Goal: Answer question/provide support: Share knowledge or assist other users

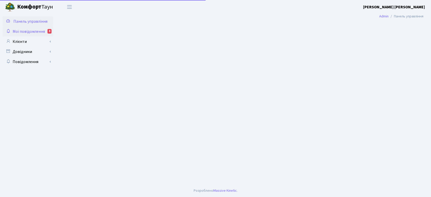
click at [40, 32] on span "Мої повідомлення" at bounding box center [29, 32] width 32 height 6
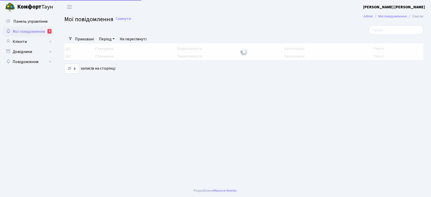
select select "25"
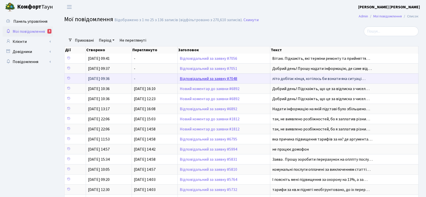
click at [220, 80] on link "Відповідальний за заявку #7048" at bounding box center [209, 79] width 58 height 6
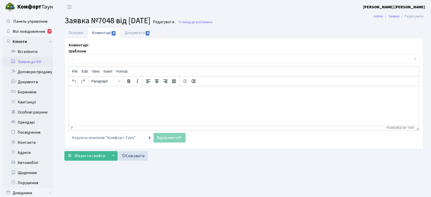
select select "29707"
click at [80, 33] on link "Основні" at bounding box center [75, 33] width 23 height 10
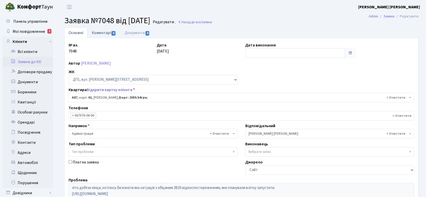
click at [100, 31] on link "Коментарі 0" at bounding box center [104, 33] width 33 height 10
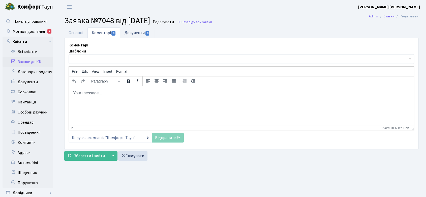
click at [133, 32] on link "Документи 0" at bounding box center [137, 33] width 34 height 10
select select "25"
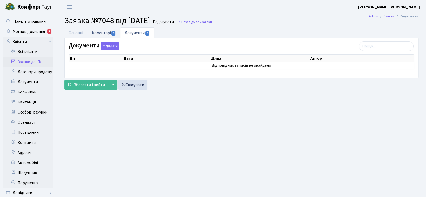
click at [102, 34] on link "Коментарі 0" at bounding box center [104, 33] width 33 height 10
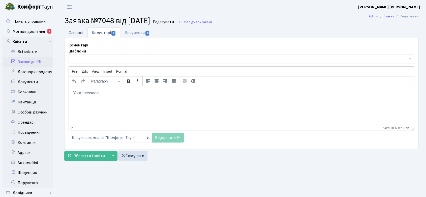
click at [77, 32] on link "Основні" at bounding box center [75, 33] width 23 height 10
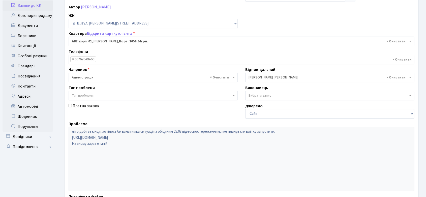
scroll to position [28, 0]
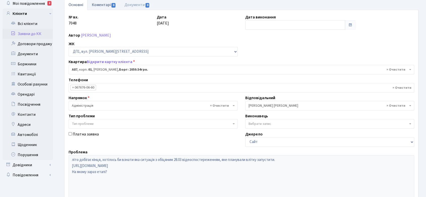
click at [106, 4] on link "Коментарі 0" at bounding box center [104, 4] width 33 height 10
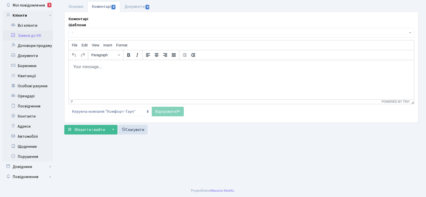
scroll to position [26, 0]
click at [90, 64] on html at bounding box center [241, 67] width 345 height 14
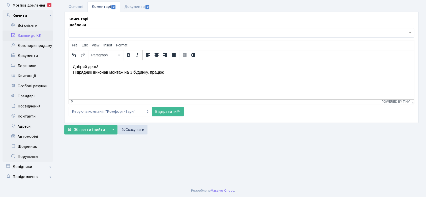
click at [105, 72] on p "Добрий день! Підрядник виконав монтаж на 3 будинку, працює" at bounding box center [241, 69] width 337 height 11
drag, startPoint x: 151, startPoint y: 72, endPoint x: 181, endPoint y: 72, distance: 30.3
click at [181, 72] on p "Добрий день! Підрядник виконує монтаж на 3 будинку, працює" at bounding box center [241, 69] width 337 height 11
click at [172, 110] on link "Відправити" at bounding box center [168, 112] width 32 height 10
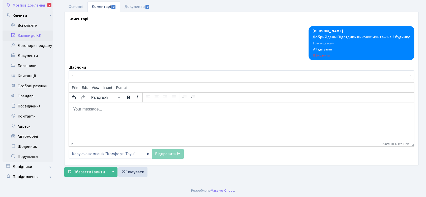
click at [31, 5] on span "Мої повідомлення" at bounding box center [29, 6] width 32 height 6
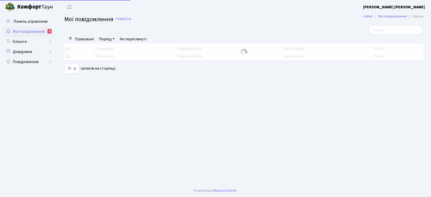
select select "25"
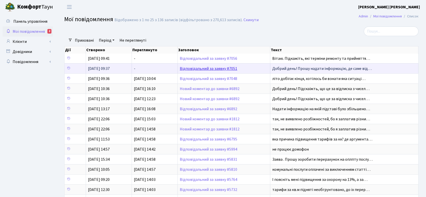
click at [210, 68] on link "Відповідальний за заявку #7051" at bounding box center [209, 69] width 58 height 6
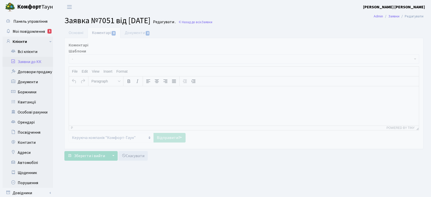
select select "5321"
select select "55"
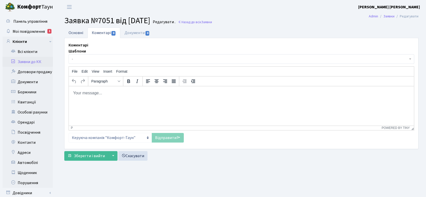
click at [75, 34] on link "Основні" at bounding box center [75, 33] width 23 height 10
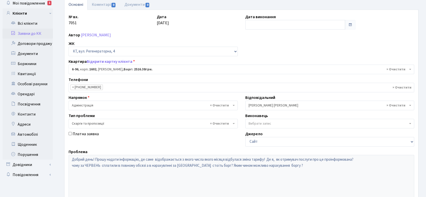
scroll to position [28, 0]
click at [114, 61] on link "Відкрити картку клієнта" at bounding box center [110, 62] width 46 height 6
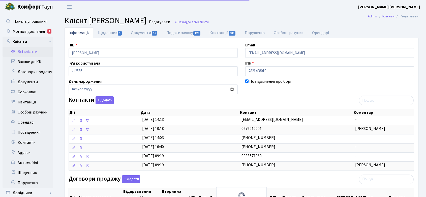
select select "25"
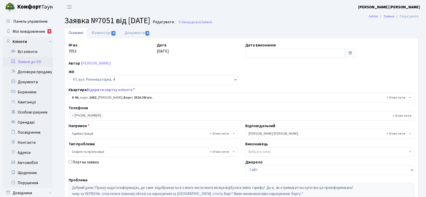
select select "5321"
select select "55"
drag, startPoint x: 66, startPoint y: 20, endPoint x: 164, endPoint y: 18, distance: 97.9
click at [164, 18] on h2 "Заявка №7051 від 16.08.2025 Редагувати . Назад до всіх Заявки" at bounding box center [241, 21] width 354 height 10
copy span "Заявка №7051 від 16.08.2025"
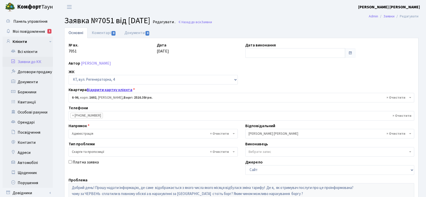
click at [112, 89] on link "Відкрити картку клієнта" at bounding box center [110, 90] width 46 height 6
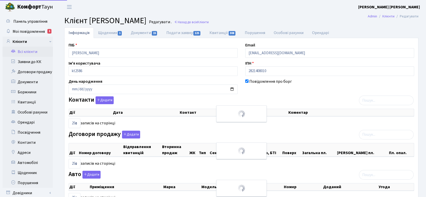
select select "25"
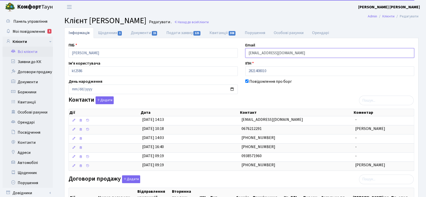
drag, startPoint x: 287, startPoint y: 54, endPoint x: 244, endPoint y: 53, distance: 42.9
click at [244, 53] on div "Email marko77@ukr.net" at bounding box center [330, 50] width 177 height 16
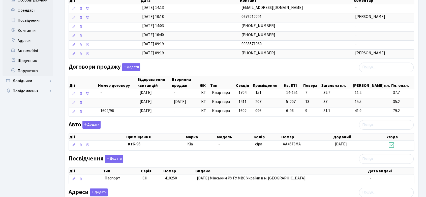
scroll to position [56, 0]
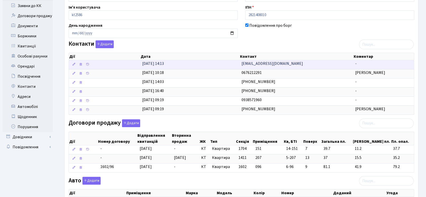
click at [286, 63] on td "marut1978@ukr.net" at bounding box center [297, 64] width 114 height 9
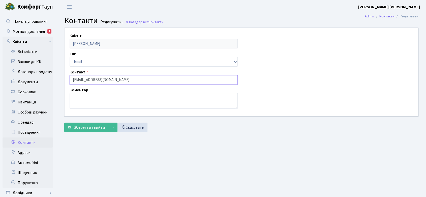
drag, startPoint x: 105, startPoint y: 82, endPoint x: 63, endPoint y: 79, distance: 42.2
click at [63, 79] on div "Клієнт Марущак Костянтин Васильович Тип Email Телефон Контакт marut1978@ukr.net…" at bounding box center [242, 72] width 362 height 88
click at [37, 30] on span "Мої повідомлення" at bounding box center [29, 32] width 32 height 6
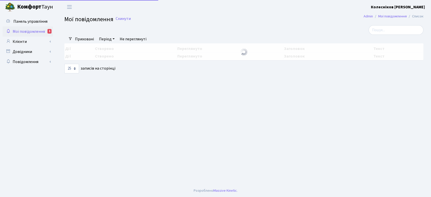
select select "25"
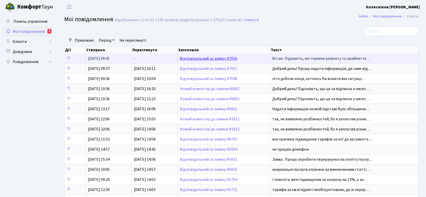
click at [203, 60] on link "Відповідальний за заявку #7056" at bounding box center [209, 59] width 58 height 6
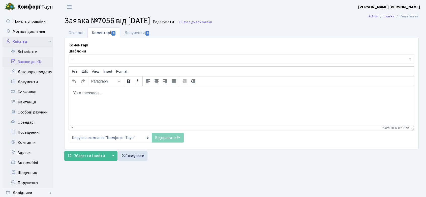
click at [28, 42] on link "Клієнти" at bounding box center [28, 42] width 50 height 10
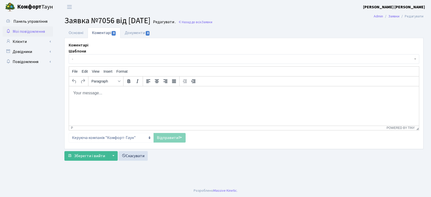
click at [32, 30] on span "Мої повідомлення" at bounding box center [29, 32] width 32 height 6
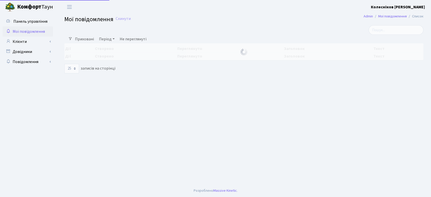
select select "25"
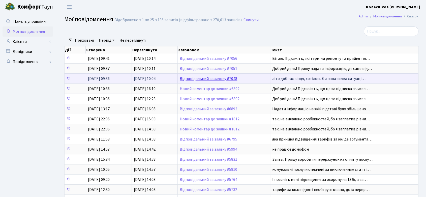
click at [227, 76] on link "Відповідальний за заявку #7048" at bounding box center [209, 79] width 58 height 6
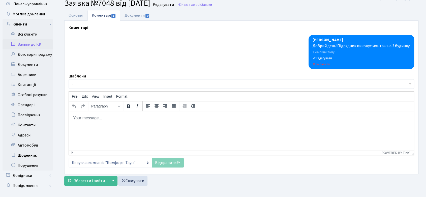
scroll to position [26, 0]
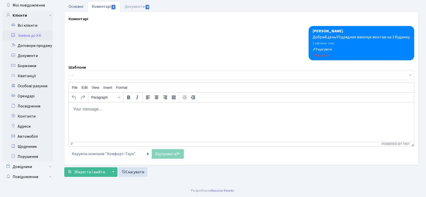
click at [76, 6] on link "Основні" at bounding box center [75, 6] width 23 height 10
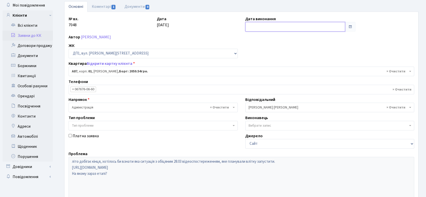
click at [288, 28] on input "text" at bounding box center [295, 27] width 100 height 10
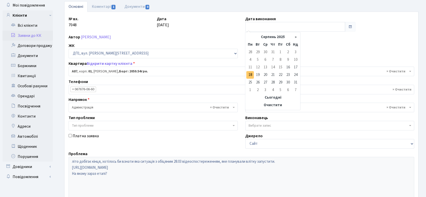
click at [250, 72] on td "18" at bounding box center [251, 75] width 8 height 8
type input "[DATE]"
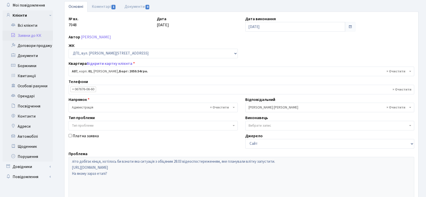
scroll to position [103, 0]
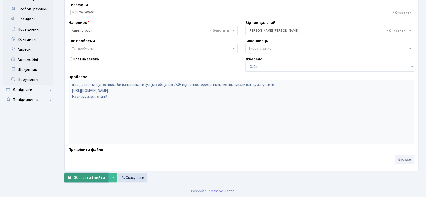
click at [92, 177] on span "Зберегти і вийти" at bounding box center [89, 178] width 31 height 6
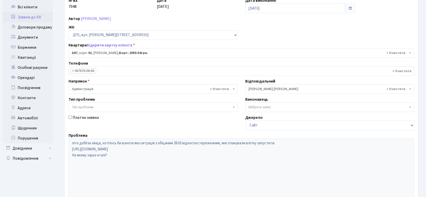
scroll to position [0, 0]
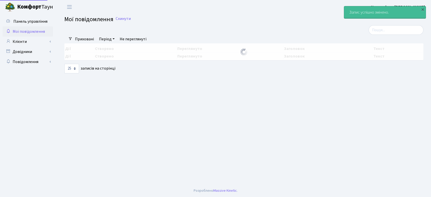
select select "25"
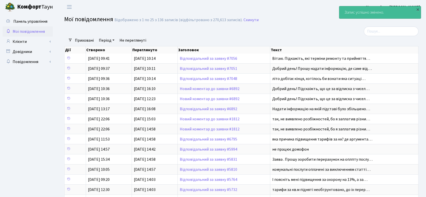
click at [27, 30] on span "Мої повідомлення" at bounding box center [29, 32] width 32 height 6
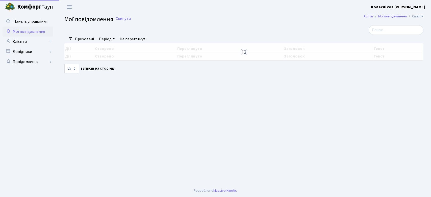
select select "25"
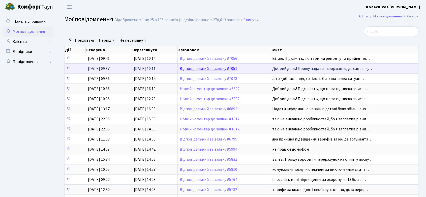
click at [229, 68] on link "Відповідальний за заявку #7051" at bounding box center [209, 69] width 58 height 6
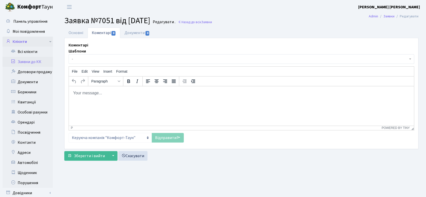
click at [26, 42] on link "Клієнти" at bounding box center [28, 42] width 50 height 10
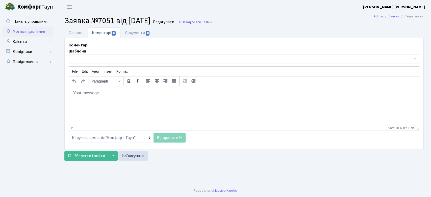
click at [36, 31] on span "Мої повідомлення" at bounding box center [29, 32] width 32 height 6
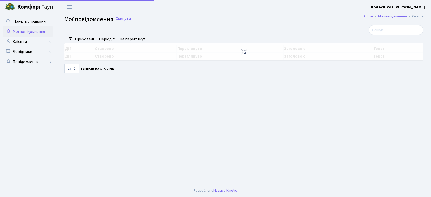
select select "25"
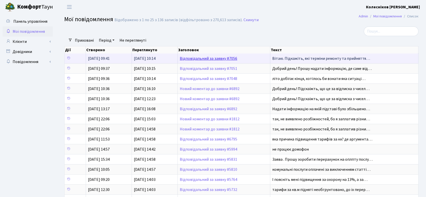
click at [222, 57] on link "Відповідальний за заявку #7056" at bounding box center [209, 59] width 58 height 6
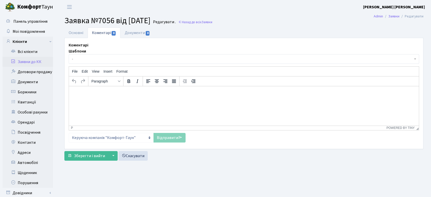
select select "20394"
click at [75, 34] on link "Основні" at bounding box center [75, 33] width 23 height 10
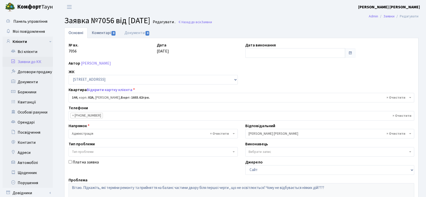
click at [105, 33] on link "Коментарі 0" at bounding box center [104, 33] width 33 height 10
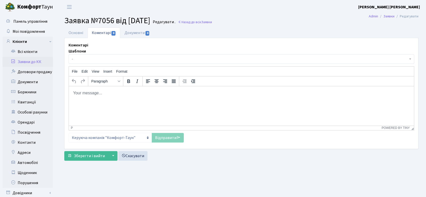
click at [94, 92] on body "Rich Text Area. Press ALT-0 for help." at bounding box center [241, 93] width 337 height 6
click at [97, 98] on p "Добрий день! Інформацію по освітленню" at bounding box center [241, 95] width 337 height 11
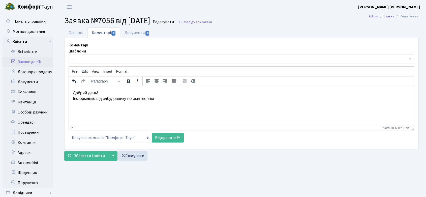
click at [162, 98] on p "Добрий день! Інформацію від забудовнику по освітленню" at bounding box center [241, 95] width 337 height 11
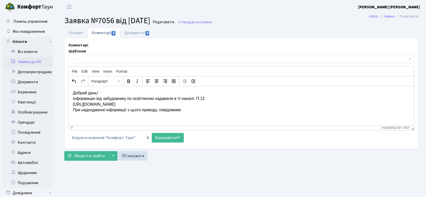
click at [161, 110] on p "Добрий день! Інформацію від забудовнику по освітленню надавали в тг-каналі. П.1…" at bounding box center [241, 101] width 337 height 23
drag, startPoint x: 161, startPoint y: 111, endPoint x: 168, endPoint y: 119, distance: 11.1
click at [161, 113] on html "Добрий день! Інформацію від забудовнику по освітленню надавали в тг-каналі. П.1…" at bounding box center [241, 101] width 345 height 31
click at [212, 108] on p "Добрий день! Інформацію від забудовнику по освітленню надавали в тг-каналі. П.1…" at bounding box center [241, 101] width 337 height 23
click at [210, 98] on p "Добрий день! Інформацію від забудовнику по освітленню надавали в тг-каналі. П.1…" at bounding box center [241, 101] width 337 height 23
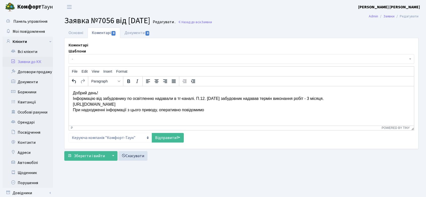
click at [212, 109] on p "Добрий день! Інформацію від забудовнику по освітленню надавали в тг-каналі. П.1…" at bounding box center [241, 101] width 337 height 23
click at [167, 136] on link "Відправити" at bounding box center [168, 138] width 32 height 10
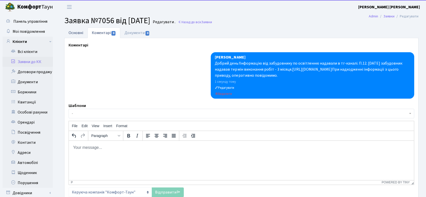
click at [77, 33] on link "Основні" at bounding box center [75, 33] width 23 height 10
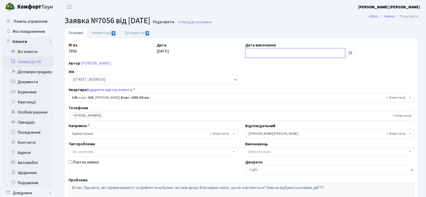
click at [281, 52] on input "text" at bounding box center [295, 53] width 100 height 10
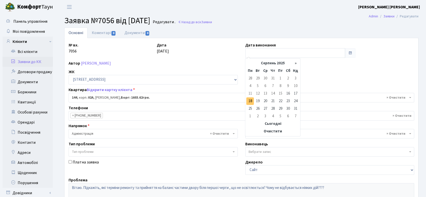
click at [250, 98] on td "18" at bounding box center [251, 101] width 8 height 8
type input "18.08.2025"
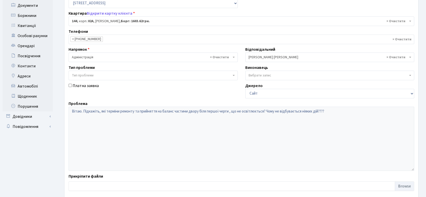
scroll to position [103, 0]
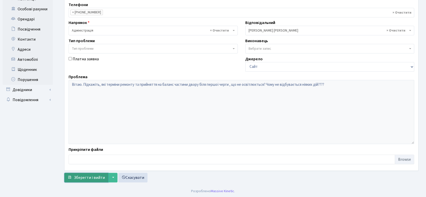
click at [101, 178] on span "Зберегти і вийти" at bounding box center [89, 178] width 31 height 6
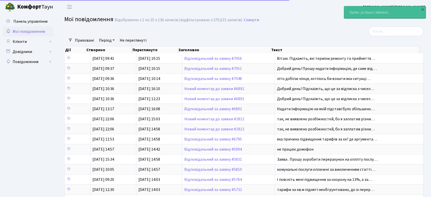
select select "25"
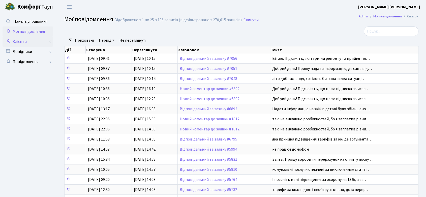
click at [18, 38] on link "Клієнти" at bounding box center [28, 42] width 50 height 10
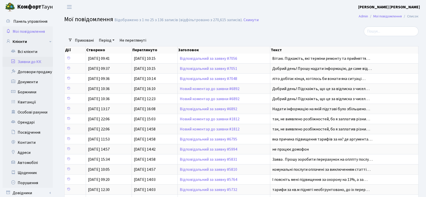
click at [25, 62] on link "Заявки до КК" at bounding box center [28, 62] width 50 height 10
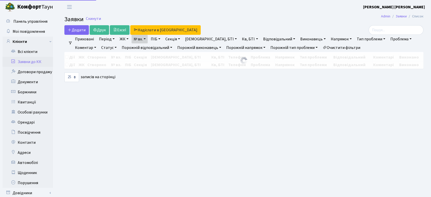
select select
select select "25"
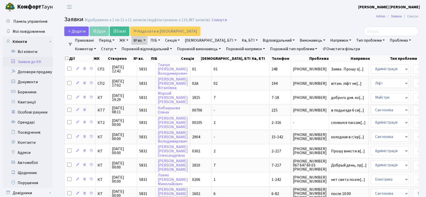
click at [261, 38] on link "Відповідальний" at bounding box center [279, 40] width 36 height 9
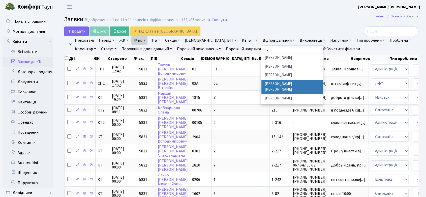
type input "ко"
click at [262, 83] on li "[PERSON_NAME] [PERSON_NAME]" at bounding box center [292, 87] width 61 height 14
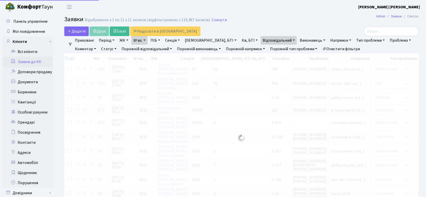
checkbox input "true"
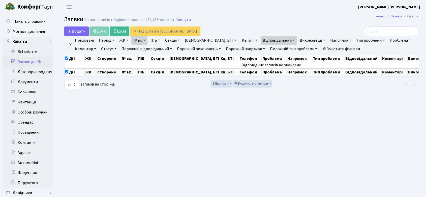
click at [99, 46] on link "Статус" at bounding box center [108, 49] width 19 height 9
click at [99, 79] on link "Не виконано" at bounding box center [119, 80] width 40 height 8
click at [179, 19] on link "Скинути" at bounding box center [183, 20] width 15 height 5
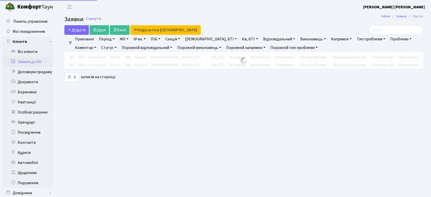
select select
select select "25"
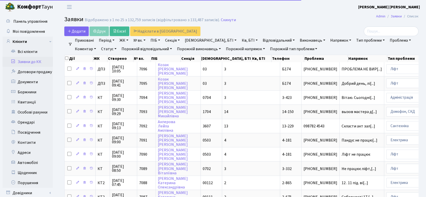
click at [261, 40] on link "Відповідальний" at bounding box center [279, 40] width 36 height 9
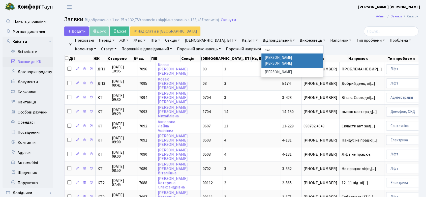
type input "кол"
click at [262, 54] on li "[PERSON_NAME] [PERSON_NAME]" at bounding box center [292, 60] width 61 height 14
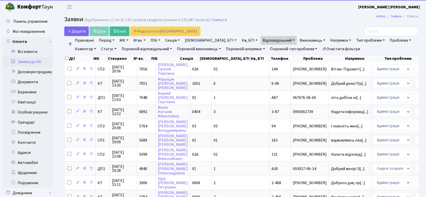
click at [99, 48] on link "Статус" at bounding box center [108, 49] width 19 height 9
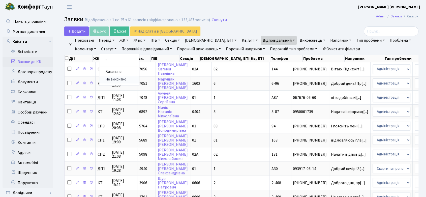
click at [99, 79] on link "Не виконано" at bounding box center [119, 80] width 40 height 8
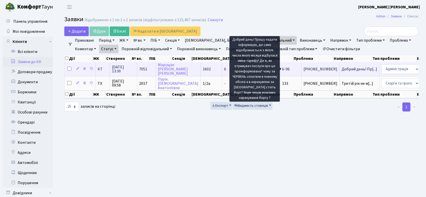
click at [342, 67] on span "Добрий день! Пр[...]" at bounding box center [360, 69] width 36 height 6
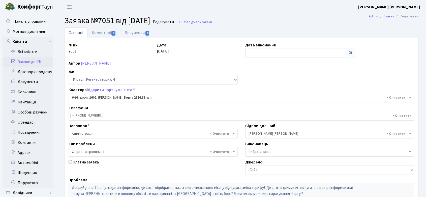
select select "5321"
select select "55"
click at [27, 32] on span "Мої повідомлення" at bounding box center [29, 32] width 32 height 6
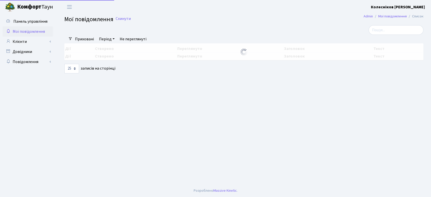
select select "25"
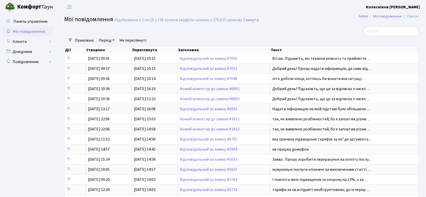
click at [26, 31] on span "Мої повідомлення" at bounding box center [29, 32] width 32 height 6
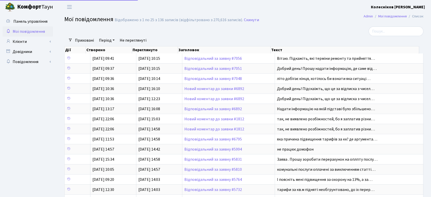
select select "25"
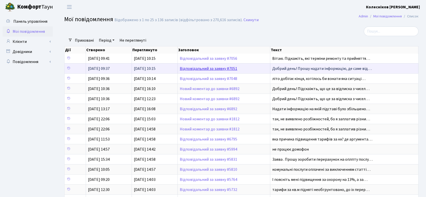
click at [222, 68] on link "Відповідальний за заявку #7051" at bounding box center [209, 69] width 58 height 6
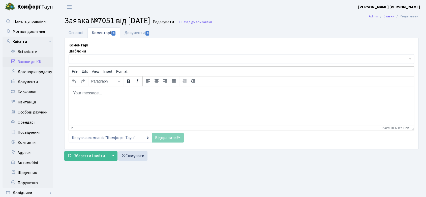
click at [100, 98] on html at bounding box center [241, 93] width 345 height 14
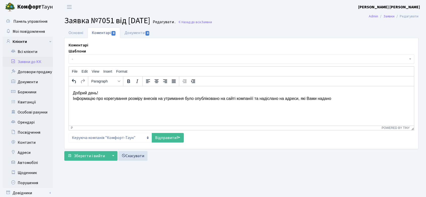
click at [287, 100] on p "Добрий день! Інформацію про корегування розміру внесків на утримання було опубл…" at bounding box center [241, 95] width 337 height 11
click at [286, 99] on p "Добрий день! Інформацію про корегування розміру внесків на утримання було опубл…" at bounding box center [241, 95] width 337 height 11
click at [356, 99] on p "Добрий день! Інформацію про корегування розміру внесків на утримання було опубл…" at bounding box center [241, 95] width 337 height 11
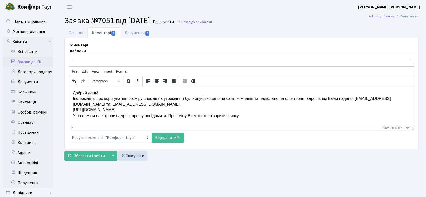
drag, startPoint x: 188, startPoint y: 114, endPoint x: 193, endPoint y: 125, distance: 12.5
click at [188, 114] on p "Добрий день! Інформацію про корегування розміру внесків на утримання було опубл…" at bounding box center [241, 104] width 337 height 28
click at [258, 116] on p "Добрий день! Інформацію про корегування розміру внесків на утримання було опубл…" at bounding box center [241, 104] width 337 height 28
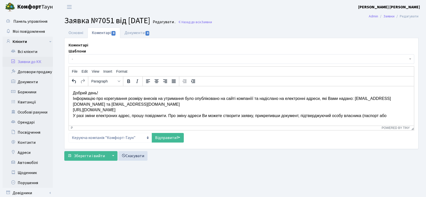
drag, startPoint x: 395, startPoint y: 115, endPoint x: 365, endPoint y: 116, distance: 29.8
click at [364, 116] on p "Добрий день! Інформацію про корегування розміру внесків на утримання було опубл…" at bounding box center [241, 104] width 337 height 28
click at [252, 116] on p "Добрий день! Інформацію про корегування розміру внесків на утримання було опубл…" at bounding box center [241, 104] width 337 height 28
click at [76, 31] on link "Основні" at bounding box center [75, 33] width 23 height 10
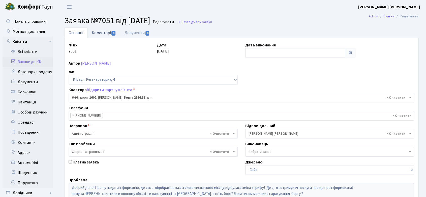
click at [103, 33] on link "Коментарі 0" at bounding box center [104, 33] width 33 height 10
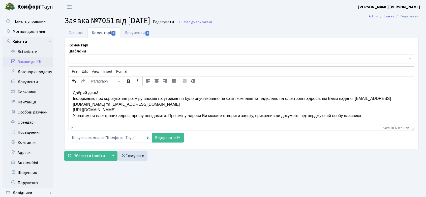
click at [72, 97] on html "Добрий день! Інформацію про корегування розміру внесків на утримання було опубл…" at bounding box center [241, 104] width 345 height 36
click at [183, 110] on p "Добрий день! Корегування розміру внесків відбулось з [DATE]. Інформацію про кор…" at bounding box center [241, 104] width 337 height 28
drag, startPoint x: 183, startPoint y: 110, endPoint x: 65, endPoint y: 113, distance: 118.4
click at [69, 113] on html "Добрий день! Корегування розміру внесків відбулось з [DATE]. Інформацію про кор…" at bounding box center [241, 104] width 345 height 36
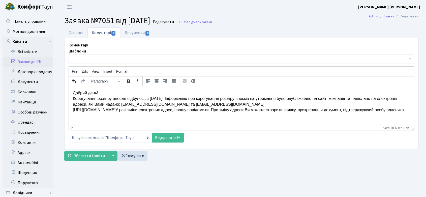
drag, startPoint x: 178, startPoint y: 110, endPoint x: 73, endPoint y: 109, distance: 105.2
click at [73, 109] on p "Добрий день! Корегування розміру внесків відбулось з [DATE]. Інформацію про кор…" at bounding box center [241, 101] width 337 height 23
click at [346, 98] on p "Добрий день! Корегування розміру внесків відбулось з [DATE]. Інформацію про кор…" at bounding box center [241, 101] width 337 height 23
click at [364, 98] on p "Добрий день! Корегування розміру внесків відбулось з [DATE]. Інформацію про кор…" at bounding box center [241, 101] width 337 height 23
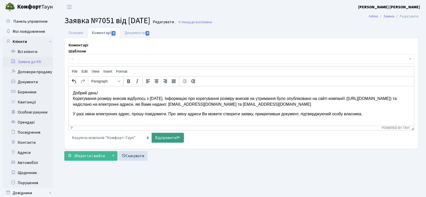
click at [174, 137] on link "Відправити" at bounding box center [168, 138] width 32 height 10
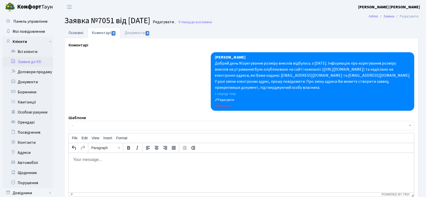
click at [77, 31] on link "Основні" at bounding box center [75, 33] width 23 height 10
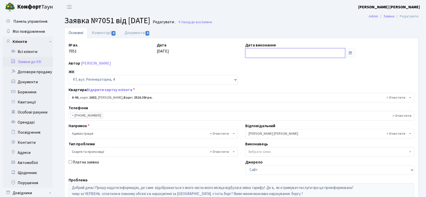
click at [264, 50] on input "text" at bounding box center [295, 53] width 100 height 10
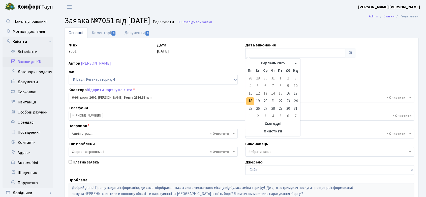
click at [249, 100] on td "18" at bounding box center [251, 101] width 8 height 8
type input "18.08.2025"
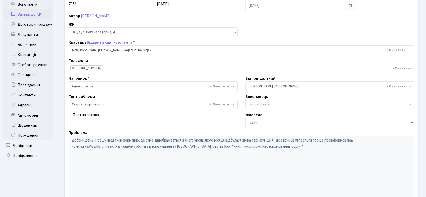
scroll to position [103, 0]
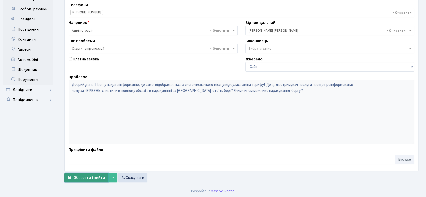
click at [93, 177] on span "Зберегти і вийти" at bounding box center [89, 178] width 31 height 6
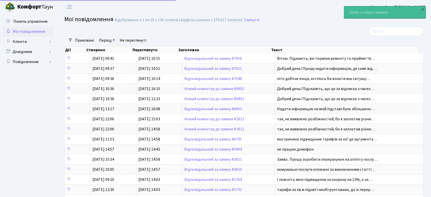
select select "25"
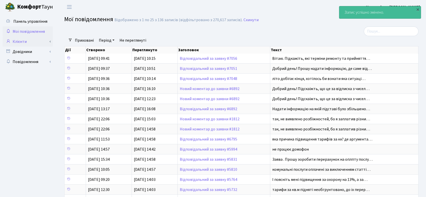
click at [25, 40] on link "Клієнти" at bounding box center [28, 42] width 50 height 10
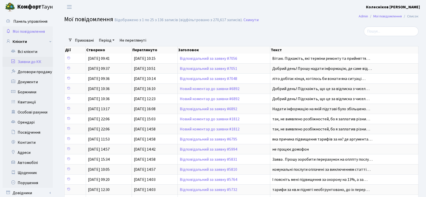
click at [29, 60] on link "Заявки до КК" at bounding box center [28, 62] width 50 height 10
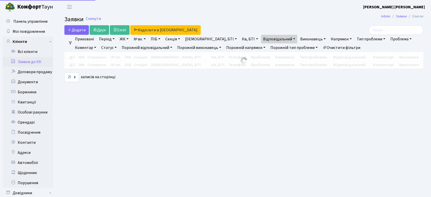
select select "25"
